Goal: Task Accomplishment & Management: Manage account settings

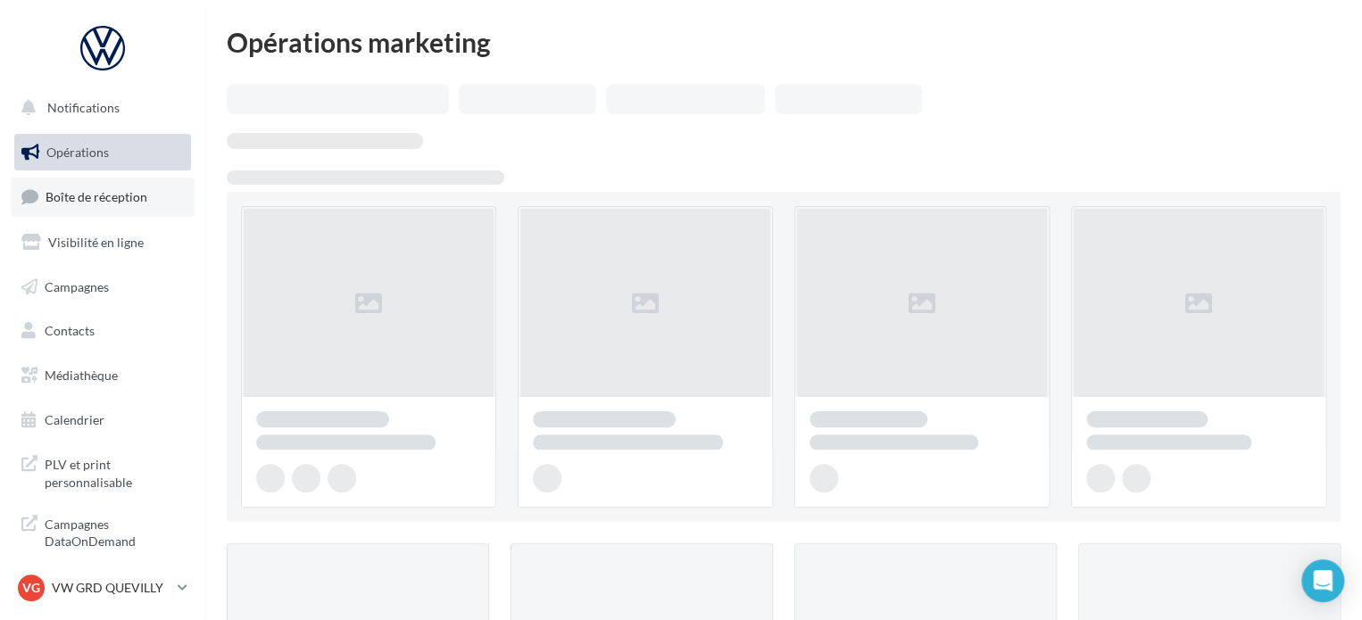
click at [84, 194] on span "Boîte de réception" at bounding box center [97, 196] width 102 height 15
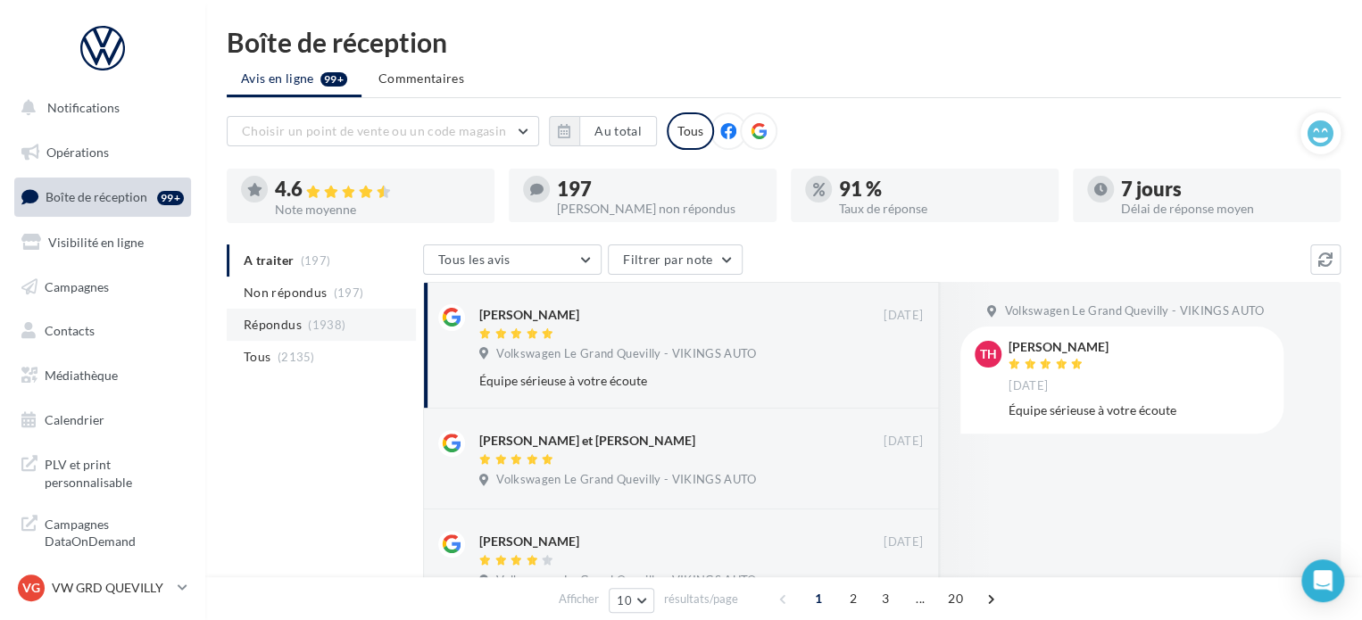
click at [296, 320] on span "Répondus" at bounding box center [273, 325] width 58 height 18
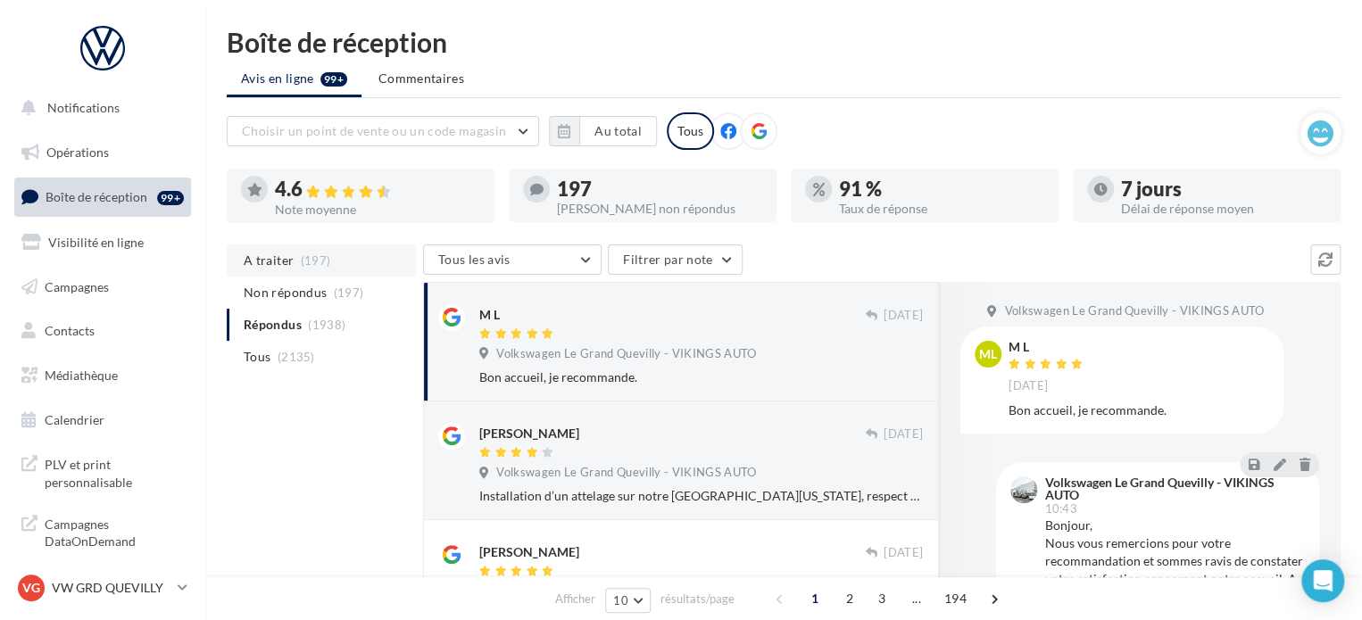
click at [278, 260] on span "A traiter" at bounding box center [269, 261] width 50 height 18
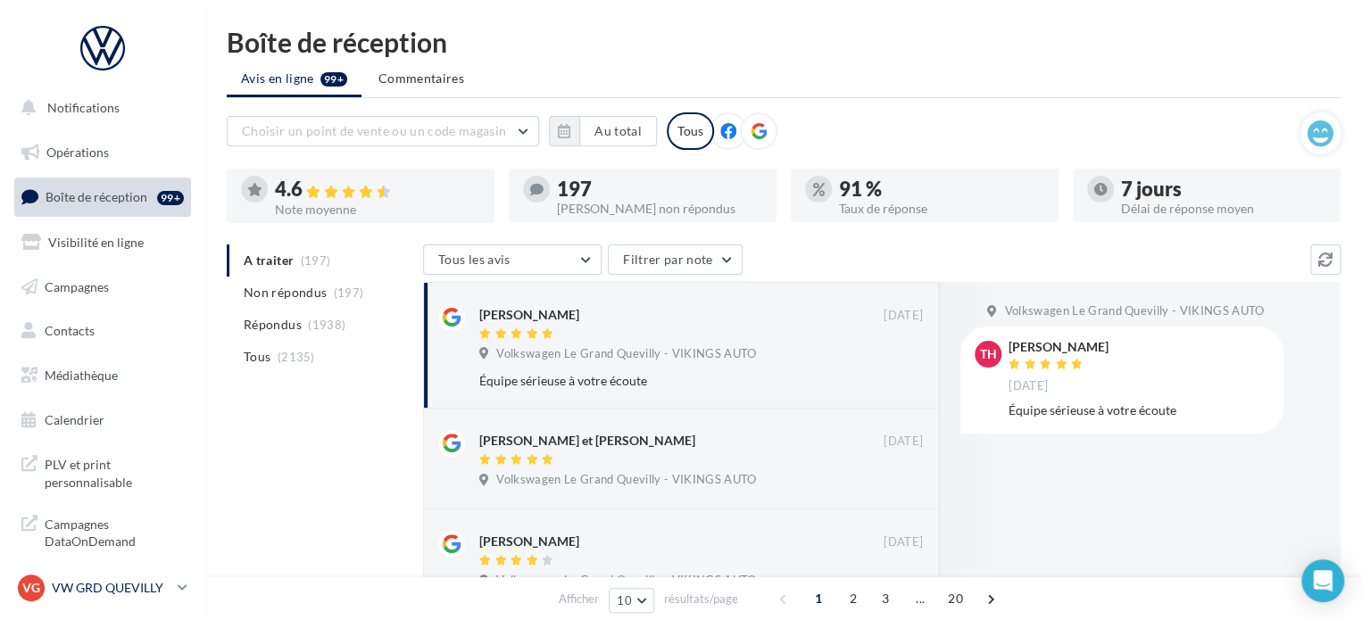
click at [136, 582] on p "VW GRD QUEVILLY" at bounding box center [111, 588] width 119 height 18
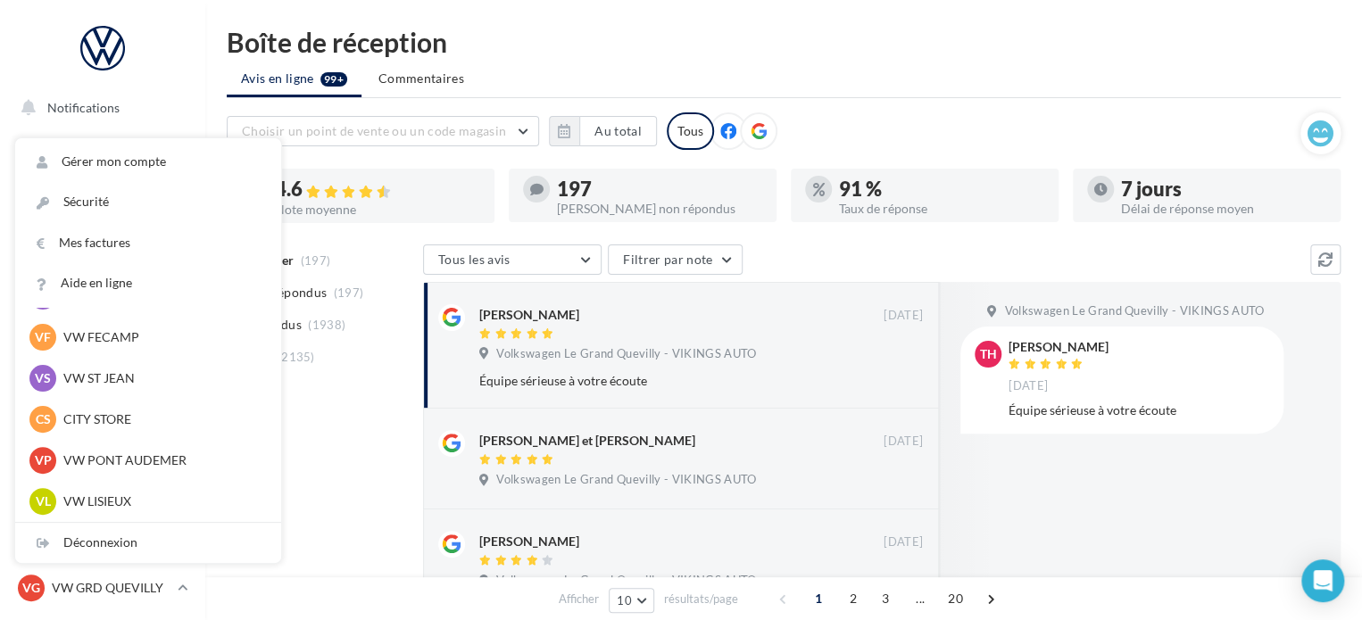
scroll to position [268, 0]
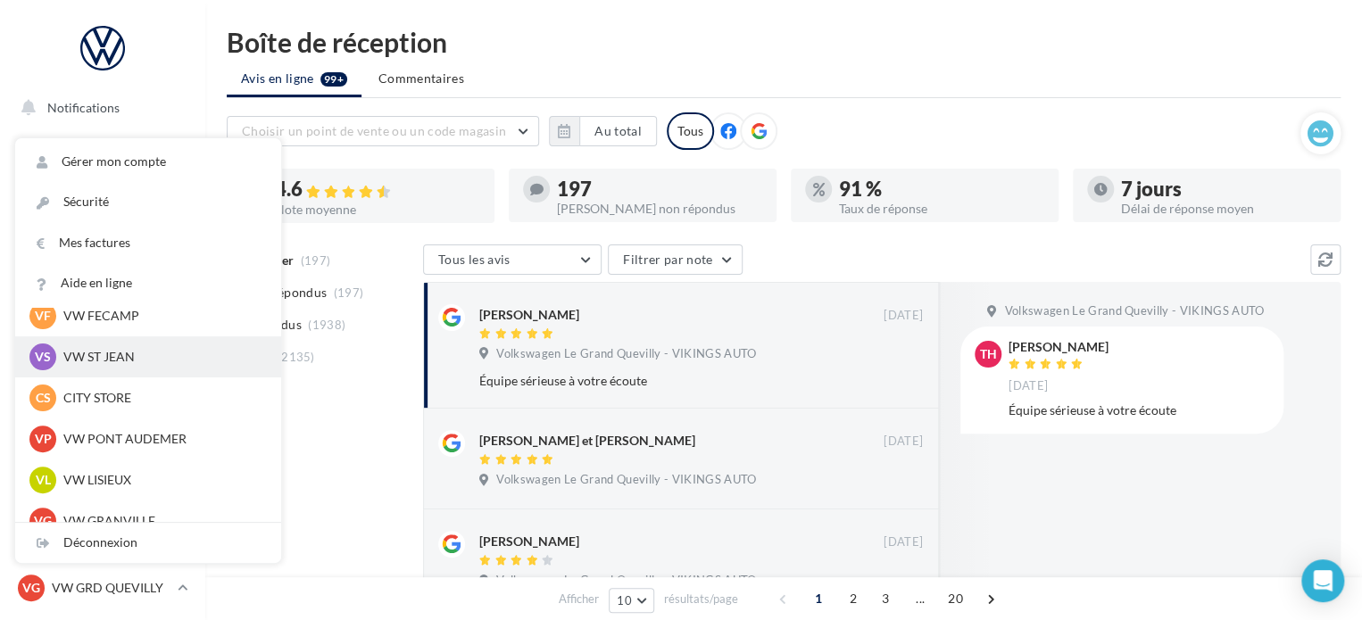
click at [120, 361] on p "VW ST JEAN" at bounding box center [161, 357] width 196 height 18
